Goal: Find specific page/section: Find specific page/section

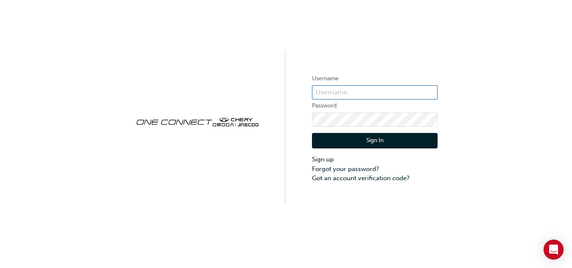
click at [344, 88] on input "text" at bounding box center [375, 92] width 126 height 14
click at [333, 89] on input "text" at bounding box center [375, 92] width 126 height 14
click at [310, 10] on div "Username Password Sign In Sign up Forgot your password? Got an account verifica…" at bounding box center [286, 102] width 572 height 205
click at [353, 91] on input "text" at bounding box center [375, 92] width 126 height 14
type input "CHAU0704"
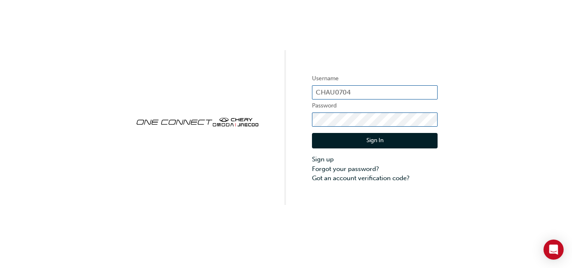
click button "Sign In" at bounding box center [375, 141] width 126 height 16
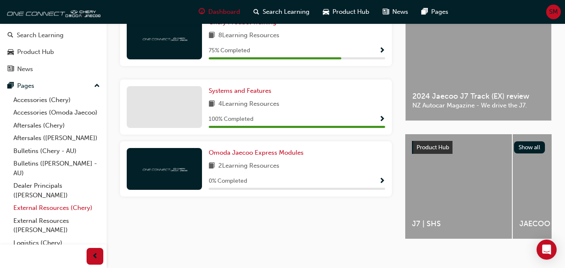
scroll to position [80, 0]
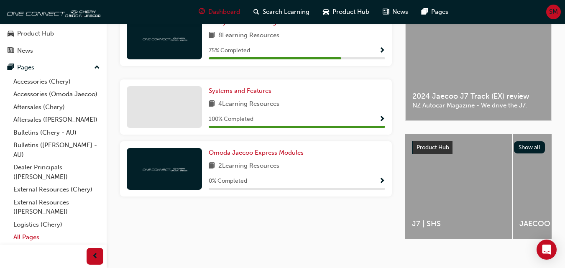
click at [35, 241] on link "All Pages" at bounding box center [56, 237] width 93 height 13
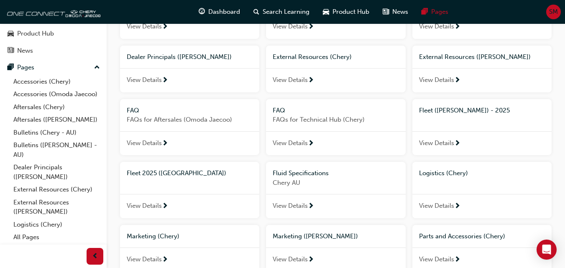
scroll to position [209, 0]
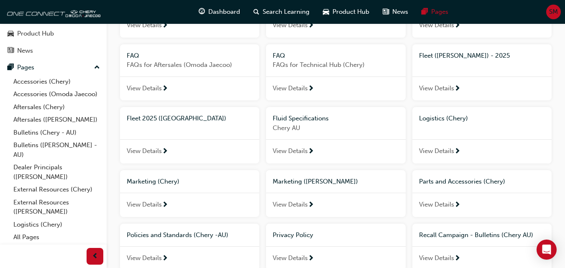
click at [151, 119] on span "Fleet 2025 ([GEOGRAPHIC_DATA])" at bounding box center [177, 119] width 100 height 8
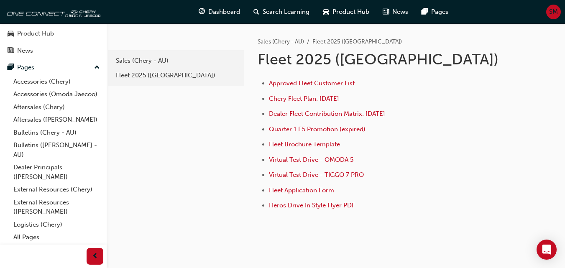
click at [304, 79] on li "Approved Fleet Customer List" at bounding box center [399, 84] width 261 height 12
click at [303, 82] on span "Approved Fleet Customer List" at bounding box center [312, 84] width 86 height 8
